Goal: Task Accomplishment & Management: Use online tool/utility

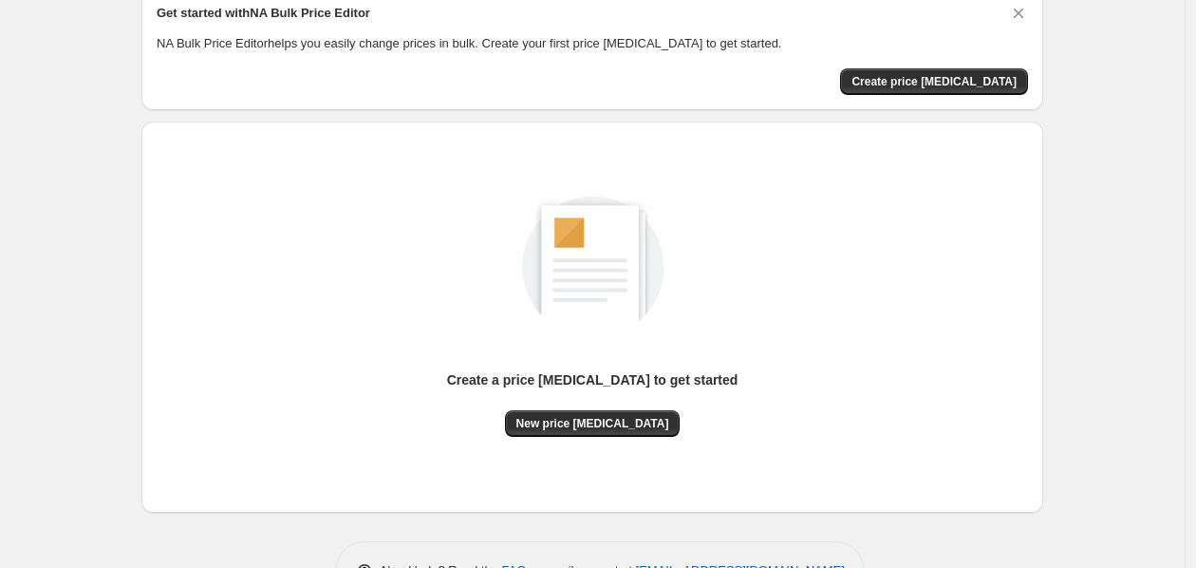
scroll to position [142, 0]
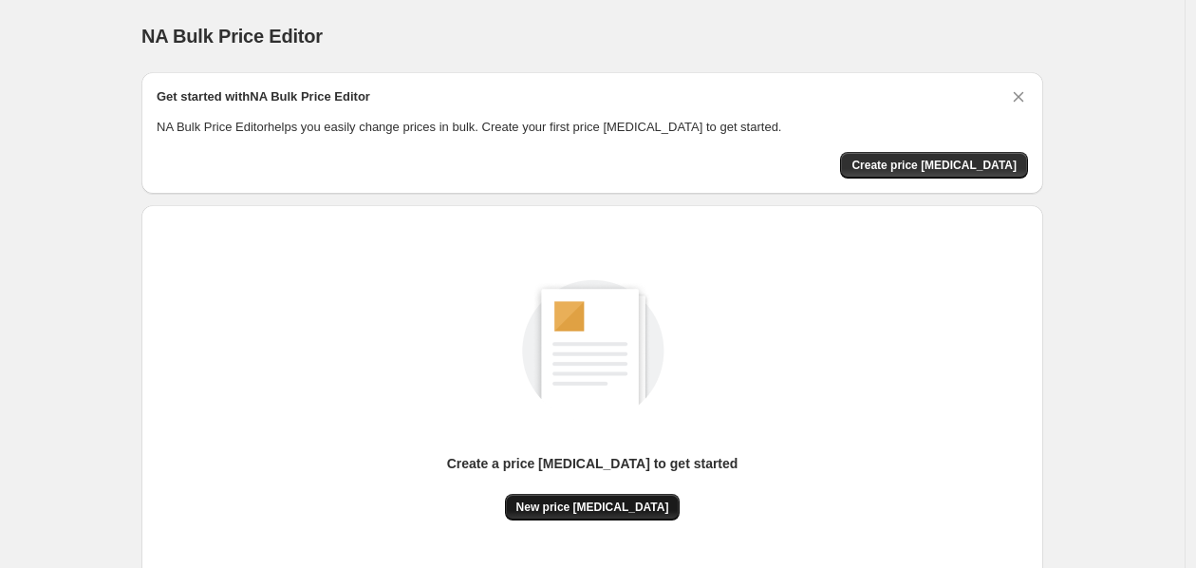
click at [611, 511] on span "New price [MEDICAL_DATA]" at bounding box center [592, 506] width 153 height 15
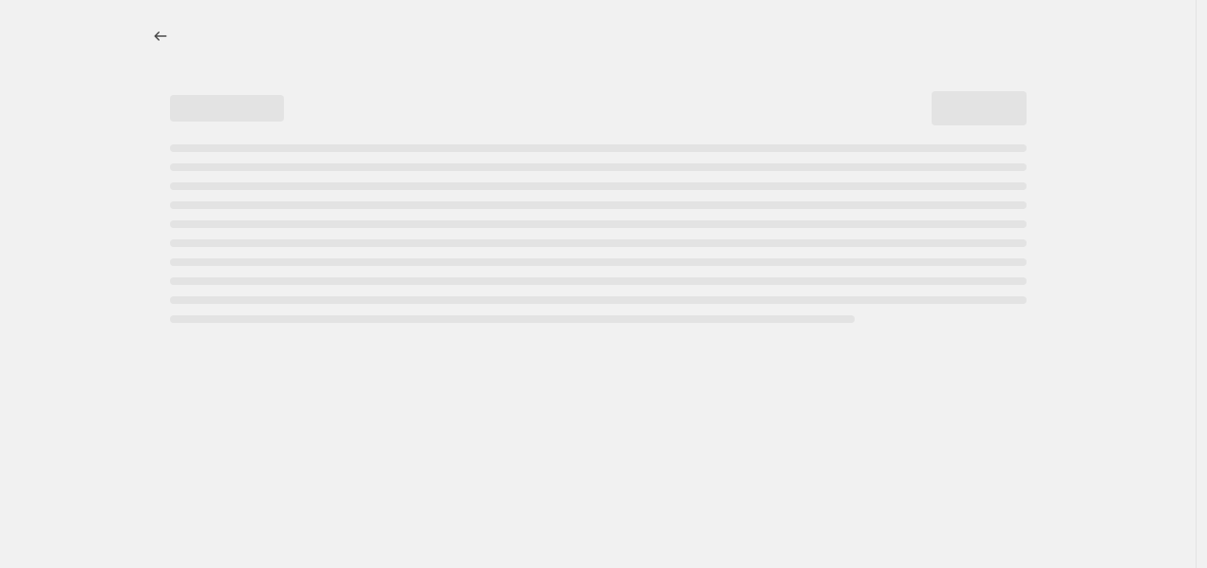
select select "percentage"
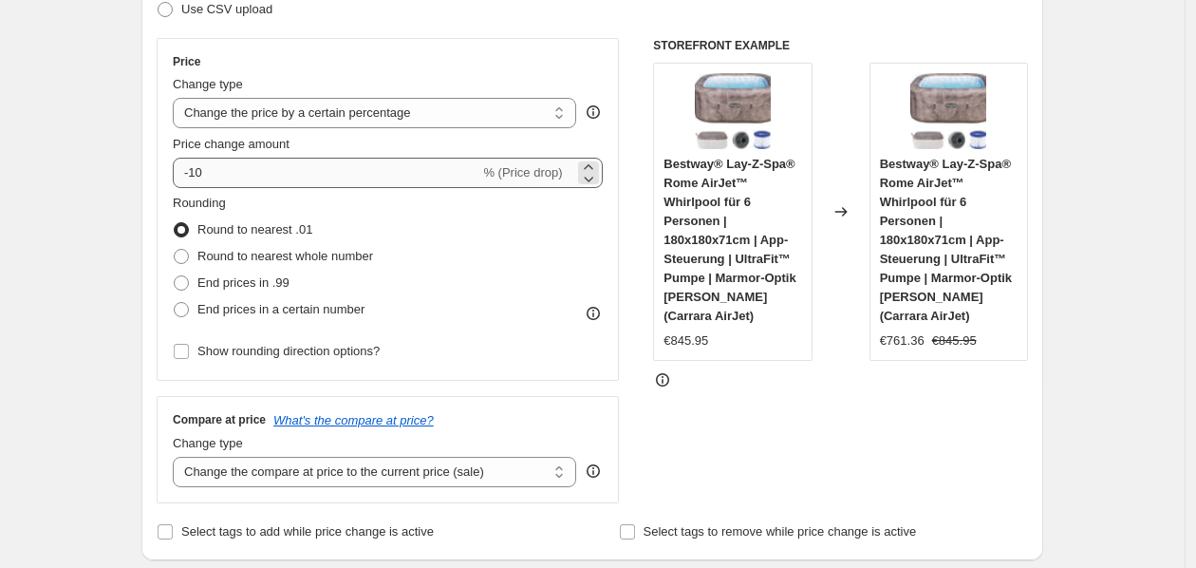
scroll to position [211, 0]
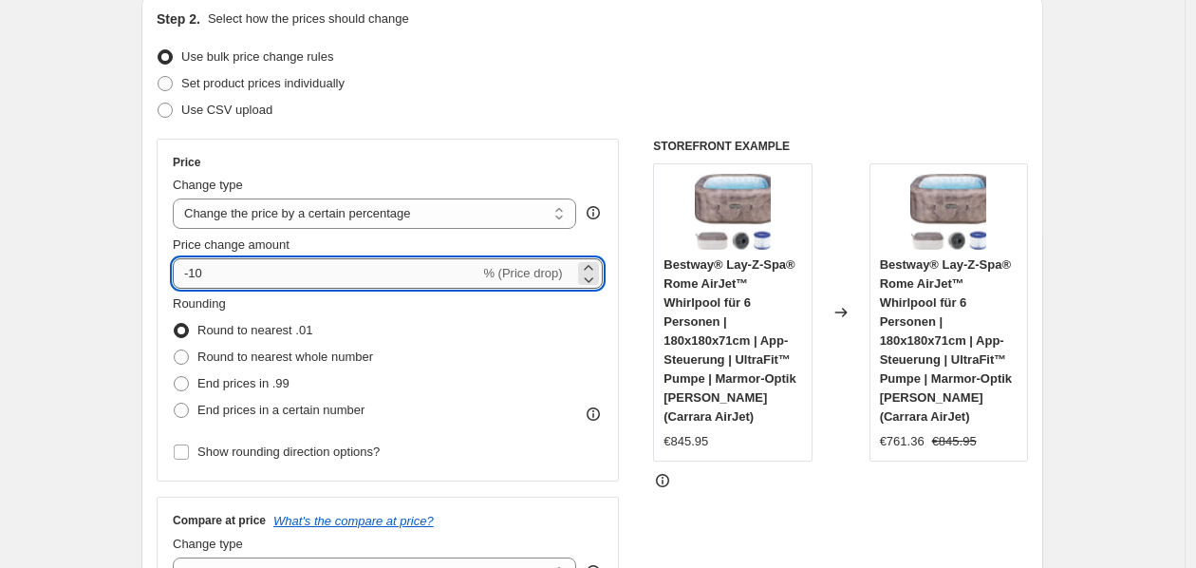
click at [233, 274] on input "-10" at bounding box center [326, 273] width 307 height 30
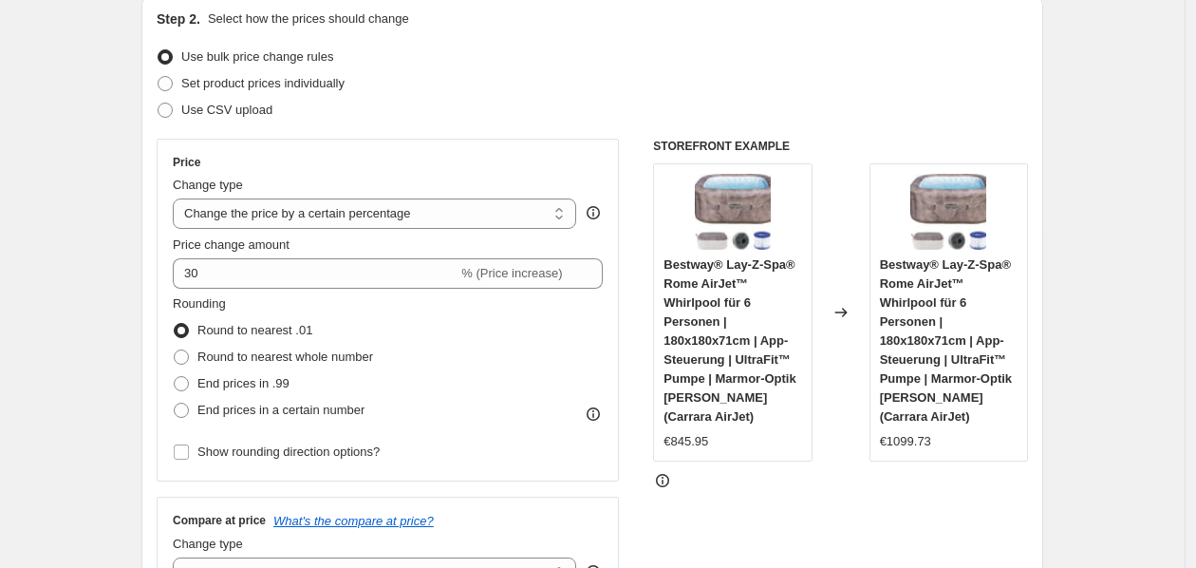
click at [515, 374] on div "Rounding Round to nearest .01 Round to nearest whole number End prices in .99 E…" at bounding box center [388, 358] width 430 height 129
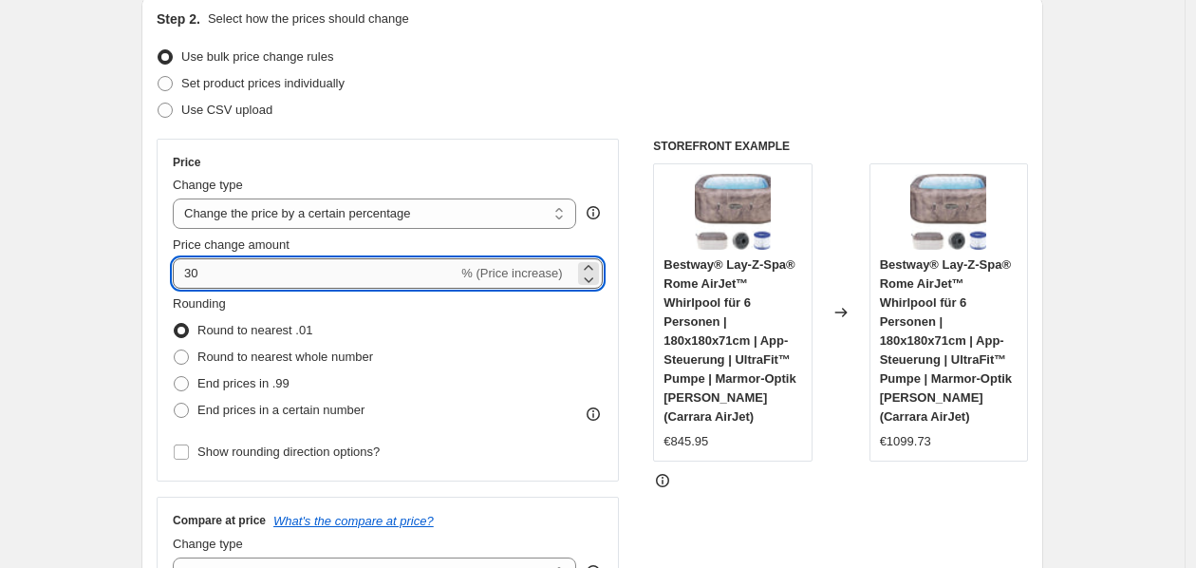
click at [269, 271] on input "30" at bounding box center [315, 273] width 285 height 30
type input "3"
click at [269, 271] on input "Price change amount" at bounding box center [360, 273] width 375 height 30
drag, startPoint x: 226, startPoint y: 278, endPoint x: 203, endPoint y: 278, distance: 22.8
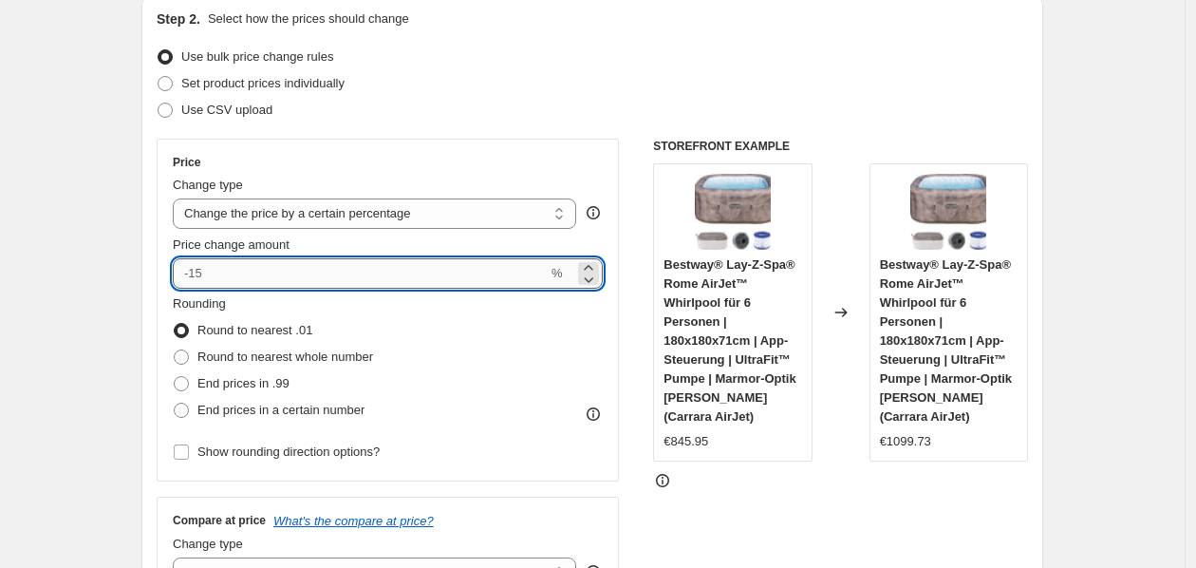
click at [203, 278] on input "Price change amount" at bounding box center [360, 273] width 375 height 30
click at [199, 265] on input "Price change amount" at bounding box center [360, 273] width 375 height 30
click at [196, 278] on input "Price change amount" at bounding box center [360, 273] width 375 height 30
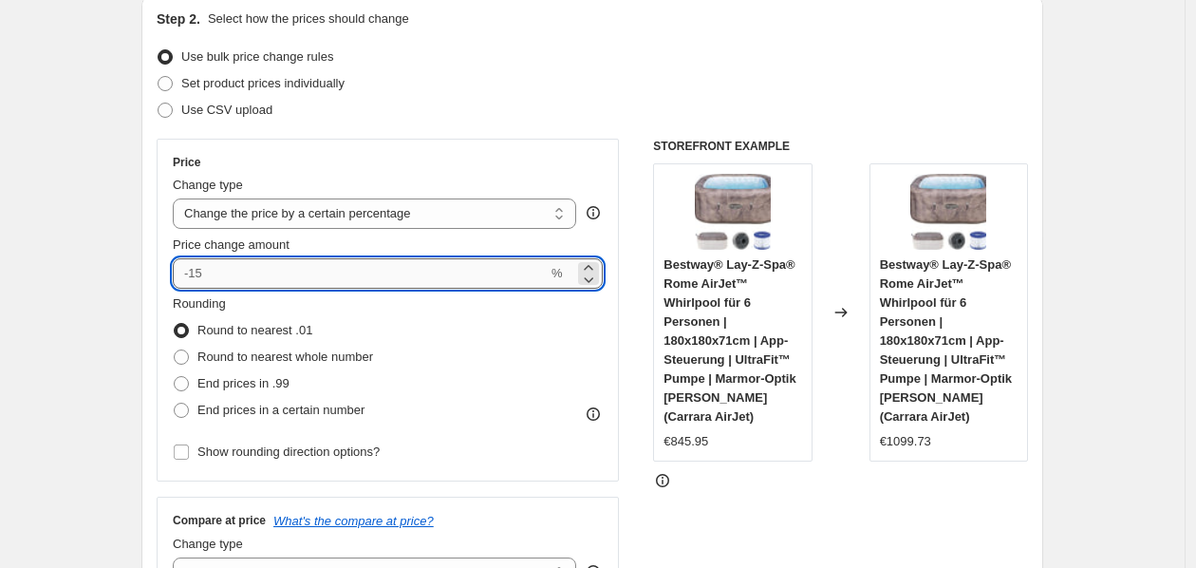
click at [207, 274] on input "Price change amount" at bounding box center [360, 273] width 375 height 30
click at [590, 281] on icon at bounding box center [588, 279] width 19 height 19
type input "6"
click at [333, 270] on input "6" at bounding box center [315, 273] width 285 height 30
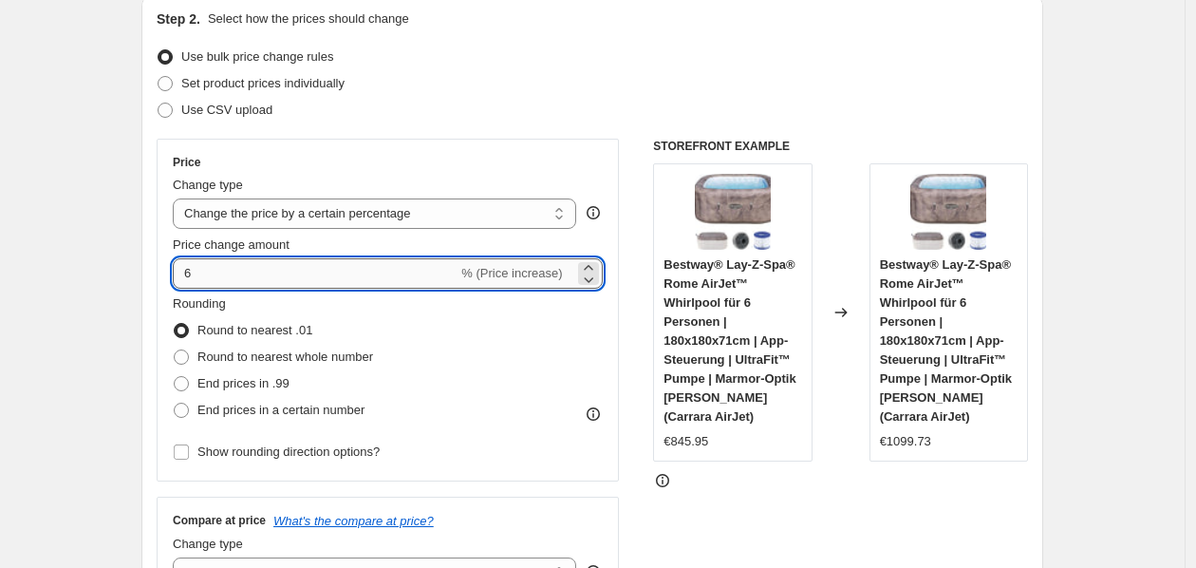
click at [333, 270] on input "6" at bounding box center [315, 273] width 285 height 30
type input "-25"
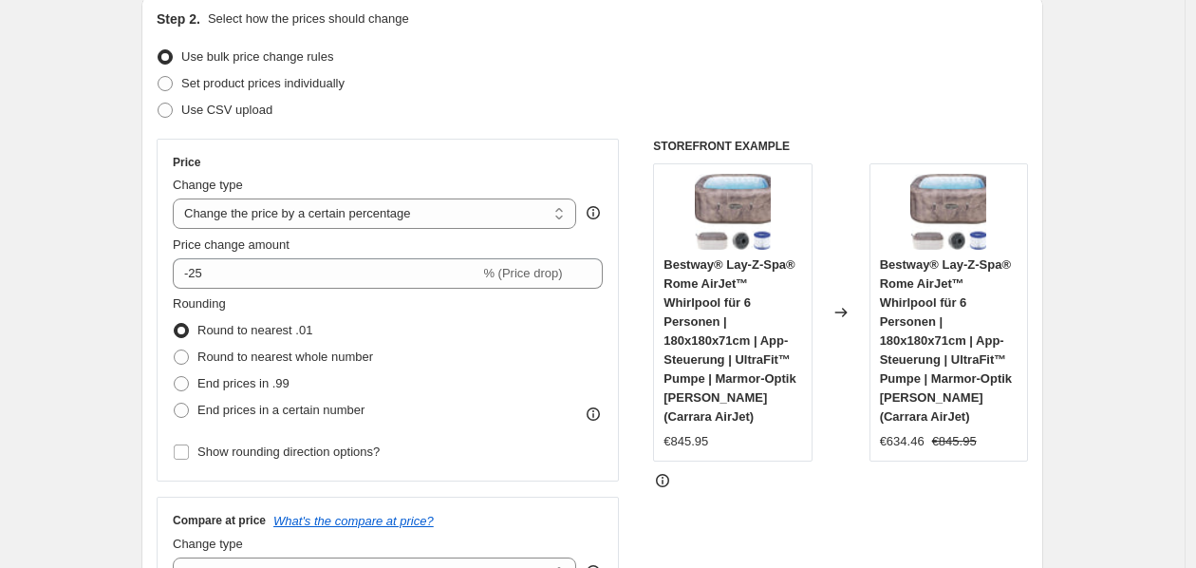
click at [538, 331] on div "Rounding Round to nearest .01 Round to nearest whole number End prices in .99 E…" at bounding box center [388, 358] width 430 height 129
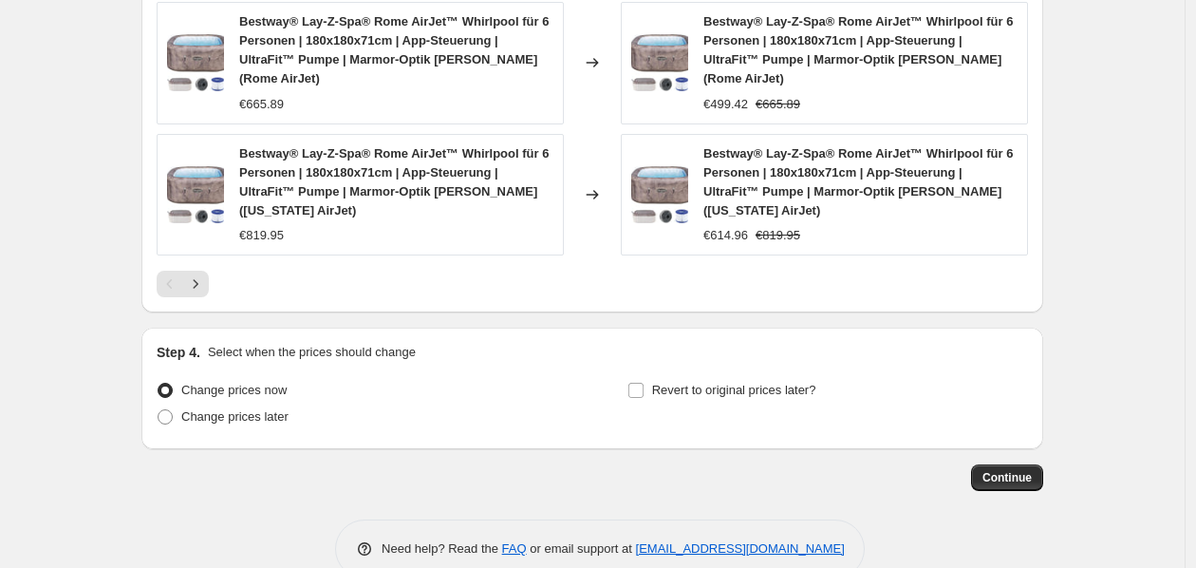
scroll to position [1514, 0]
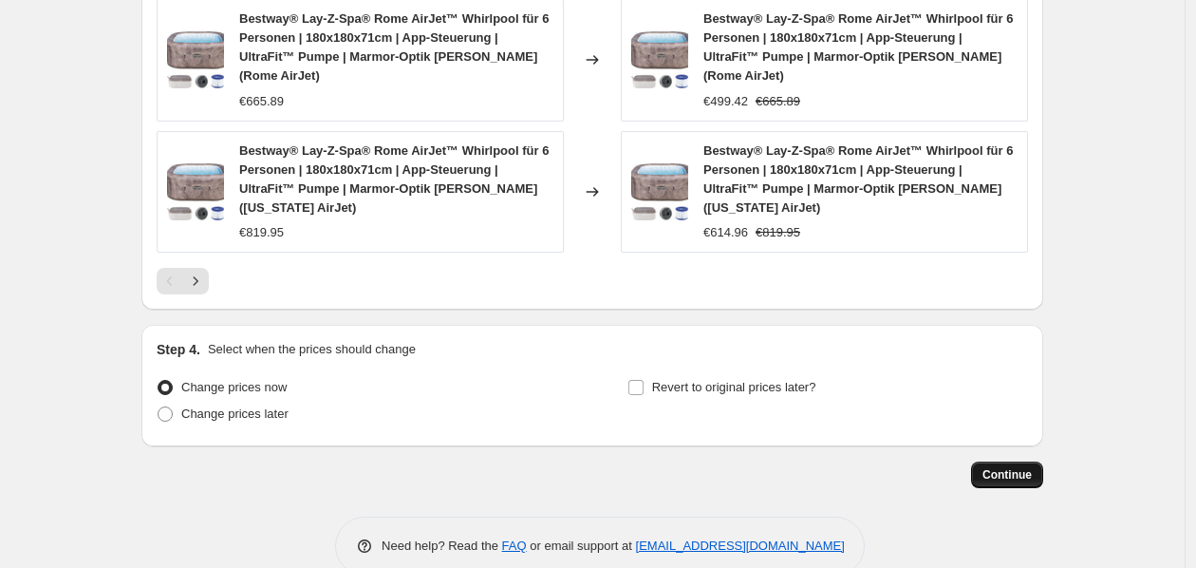
click at [1021, 467] on span "Continue" at bounding box center [1007, 474] width 49 height 15
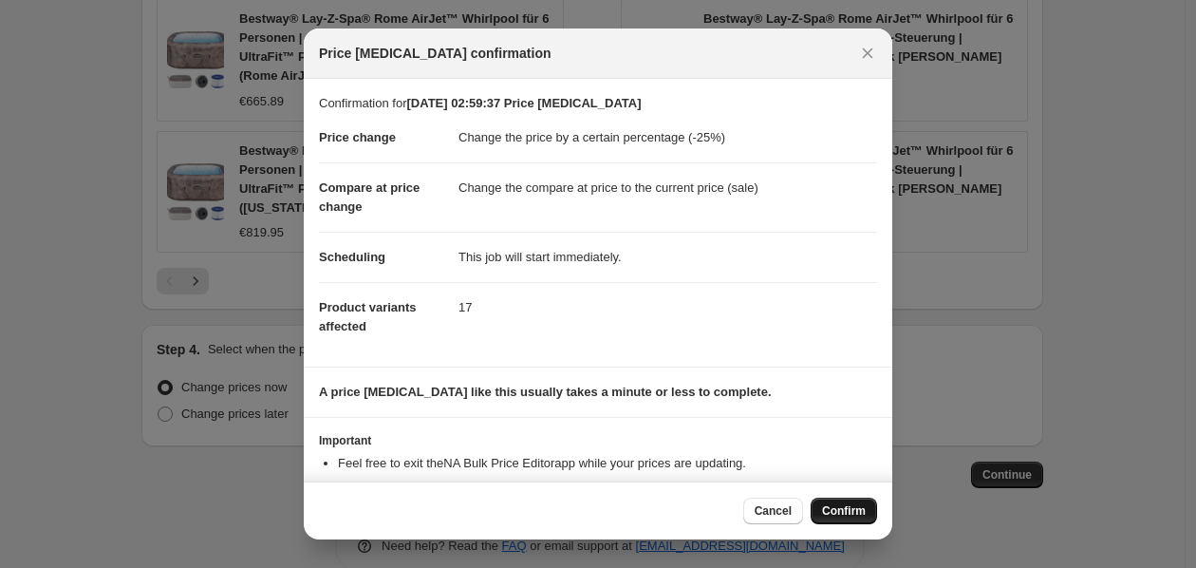
click at [853, 506] on span "Confirm" at bounding box center [844, 510] width 44 height 15
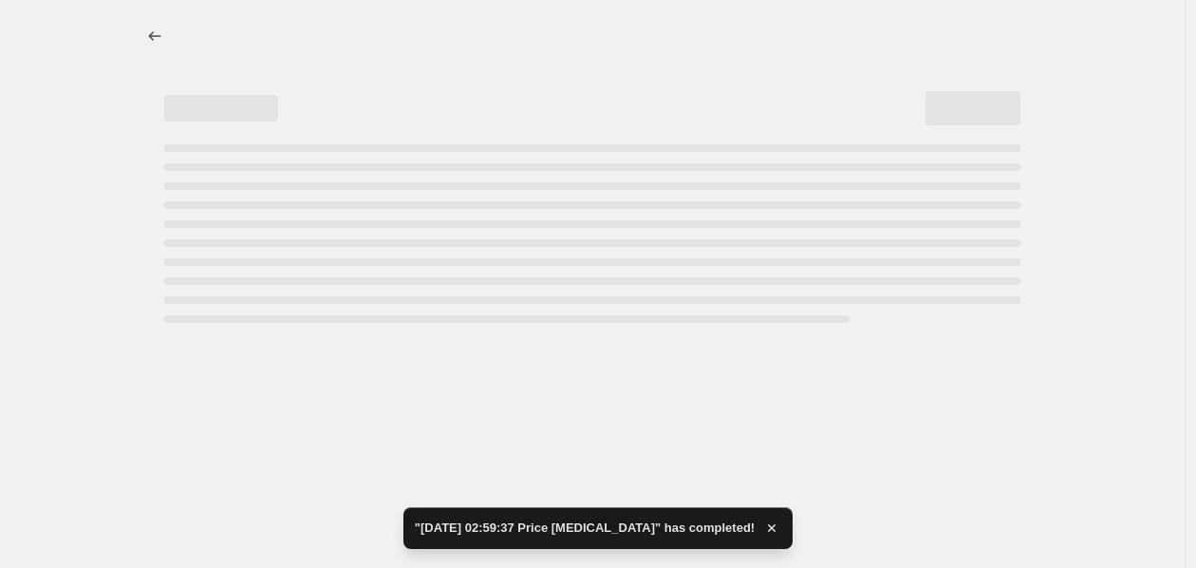
select select "percentage"
